Goal: Information Seeking & Learning: Learn about a topic

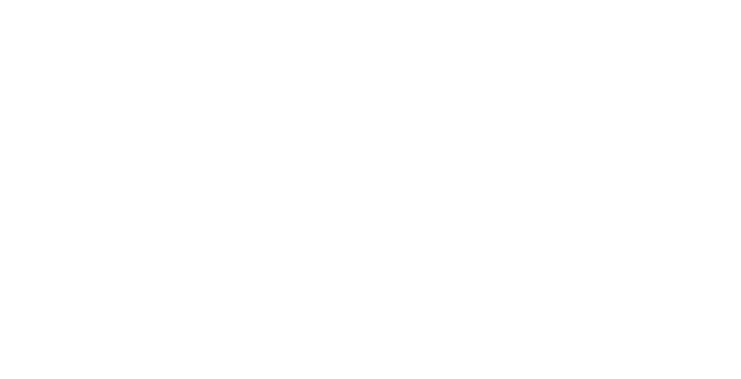
scroll to position [19, 0]
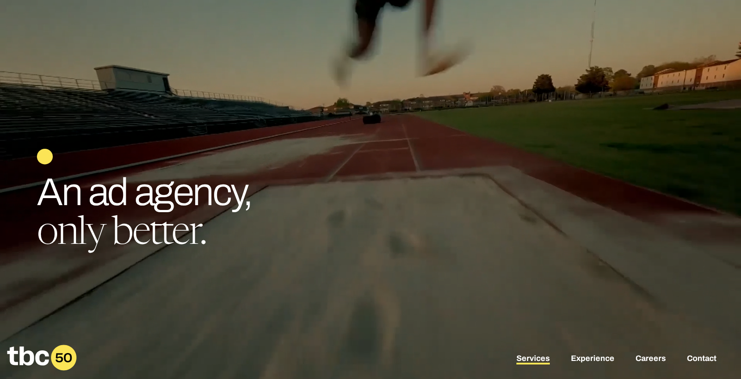
click at [535, 362] on link "Services" at bounding box center [533, 359] width 33 height 11
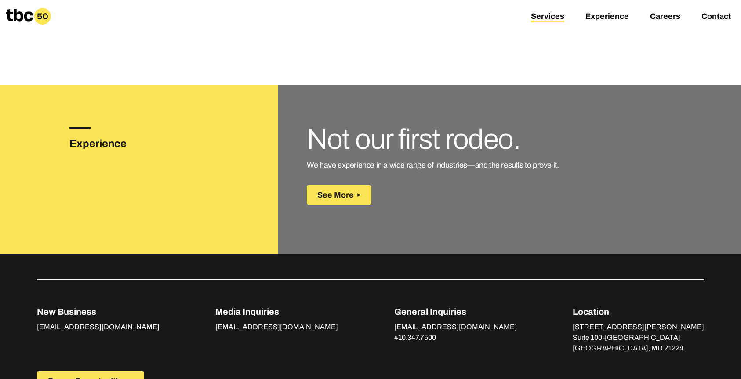
scroll to position [1224, 0]
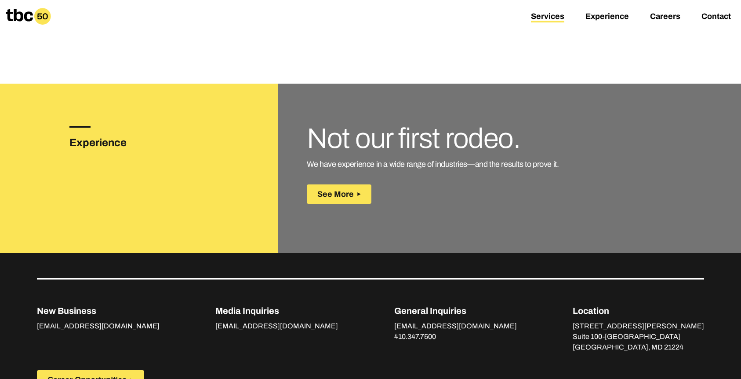
click at [101, 143] on h3 "Experience" at bounding box center [111, 143] width 84 height 16
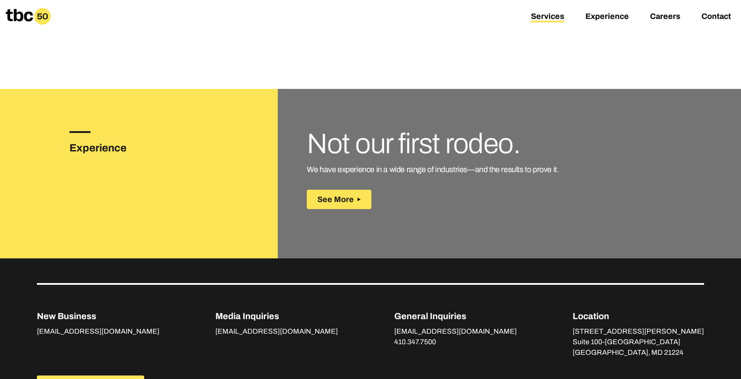
scroll to position [1217, 0]
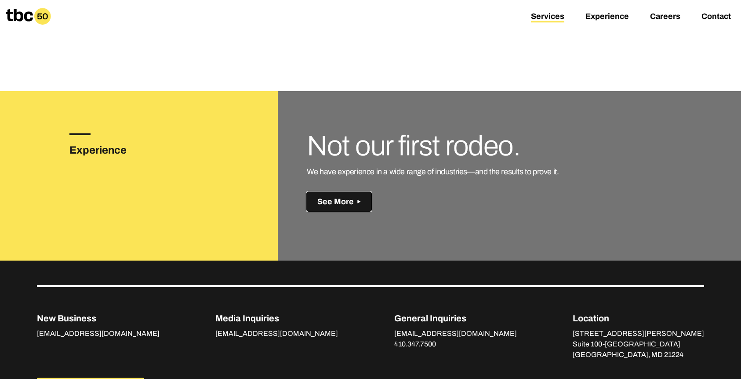
click at [344, 202] on span "See More" at bounding box center [335, 201] width 36 height 9
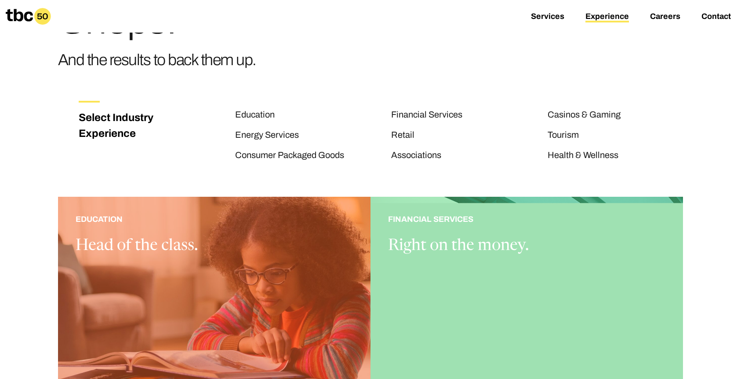
scroll to position [69, 0]
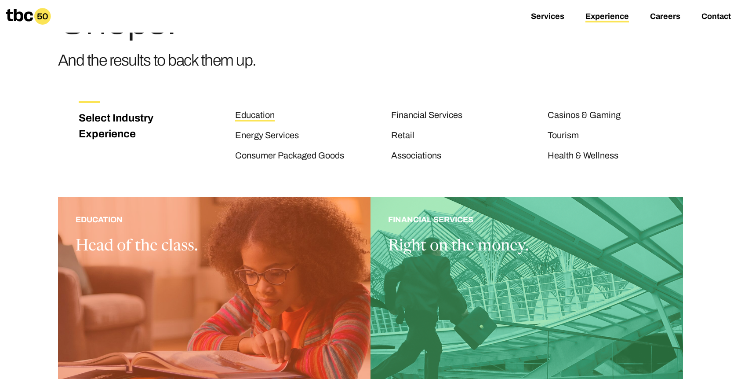
click at [272, 118] on link "Education" at bounding box center [255, 115] width 40 height 11
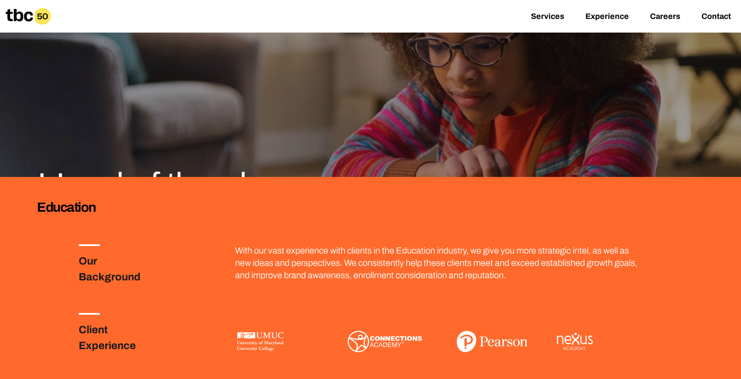
scroll to position [54, 0]
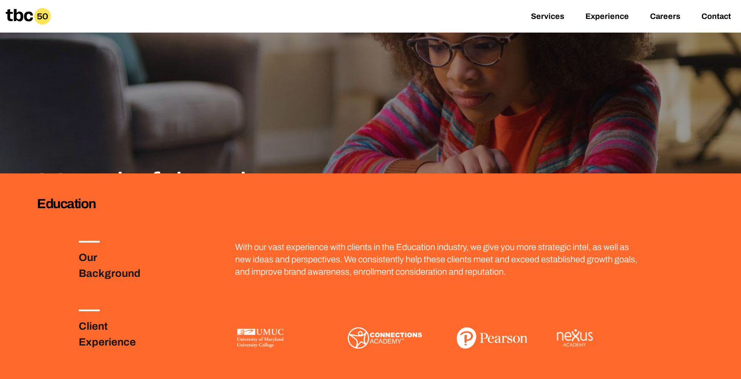
click at [70, 199] on h3 "Education" at bounding box center [370, 203] width 667 height 18
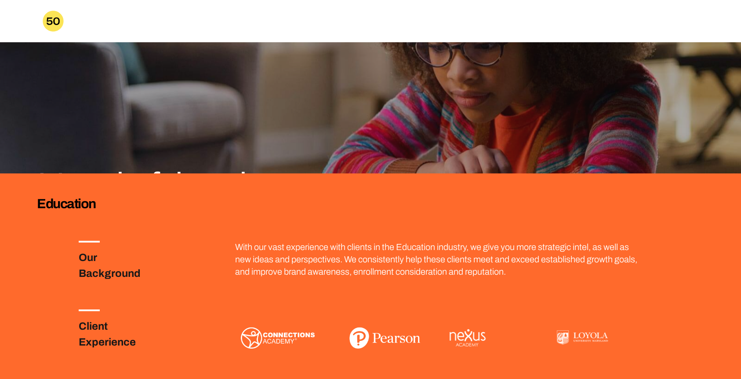
scroll to position [0, 0]
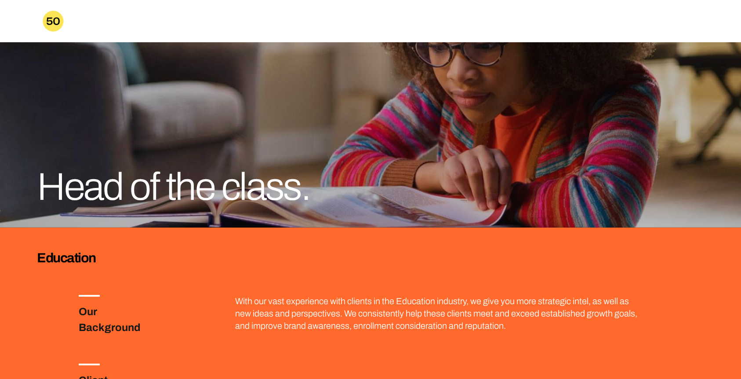
click at [49, 24] on icon at bounding box center [53, 20] width 13 height 7
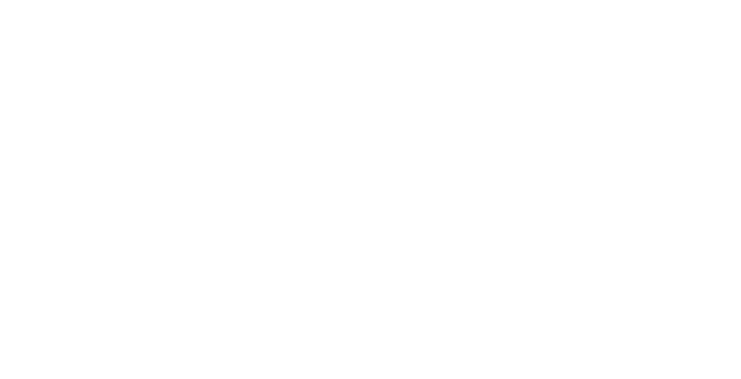
scroll to position [19, 0]
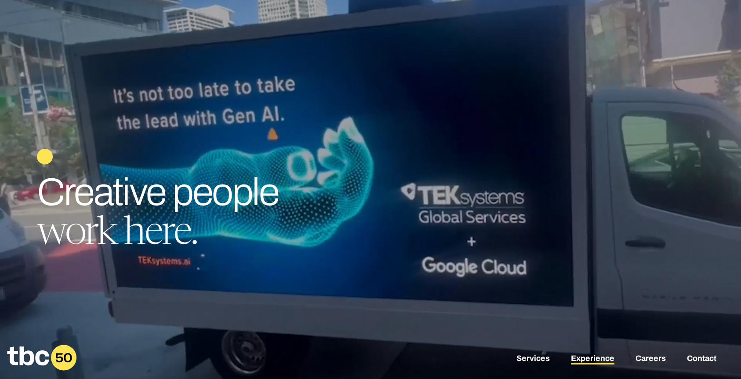
click at [594, 361] on link "Experience" at bounding box center [593, 359] width 44 height 11
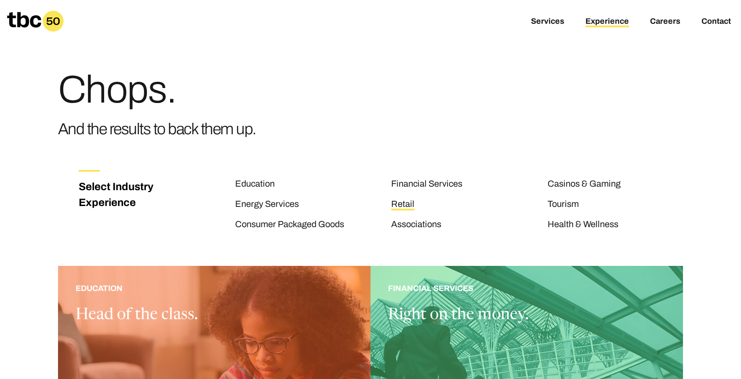
click at [403, 206] on link "Retail" at bounding box center [402, 204] width 23 height 11
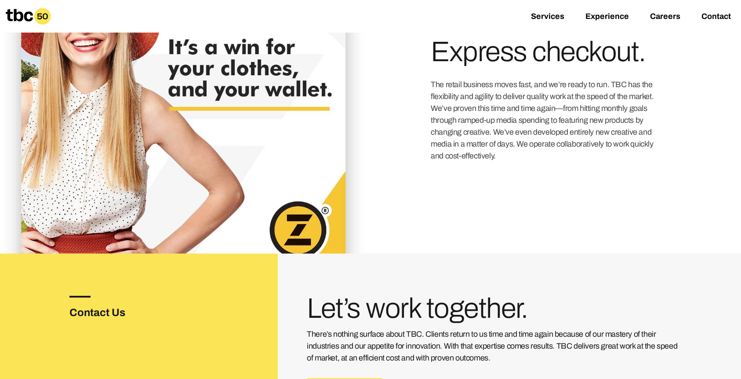
scroll to position [1019, 0]
